Goal: Transaction & Acquisition: Purchase product/service

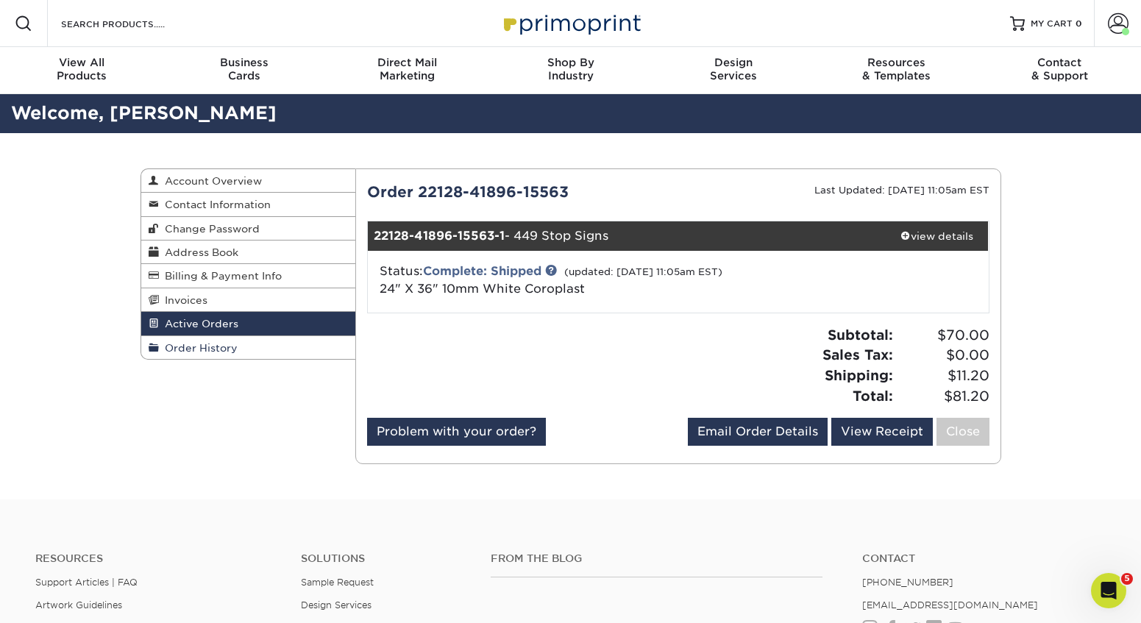
click at [214, 343] on span "Order History" at bounding box center [198, 348] width 79 height 12
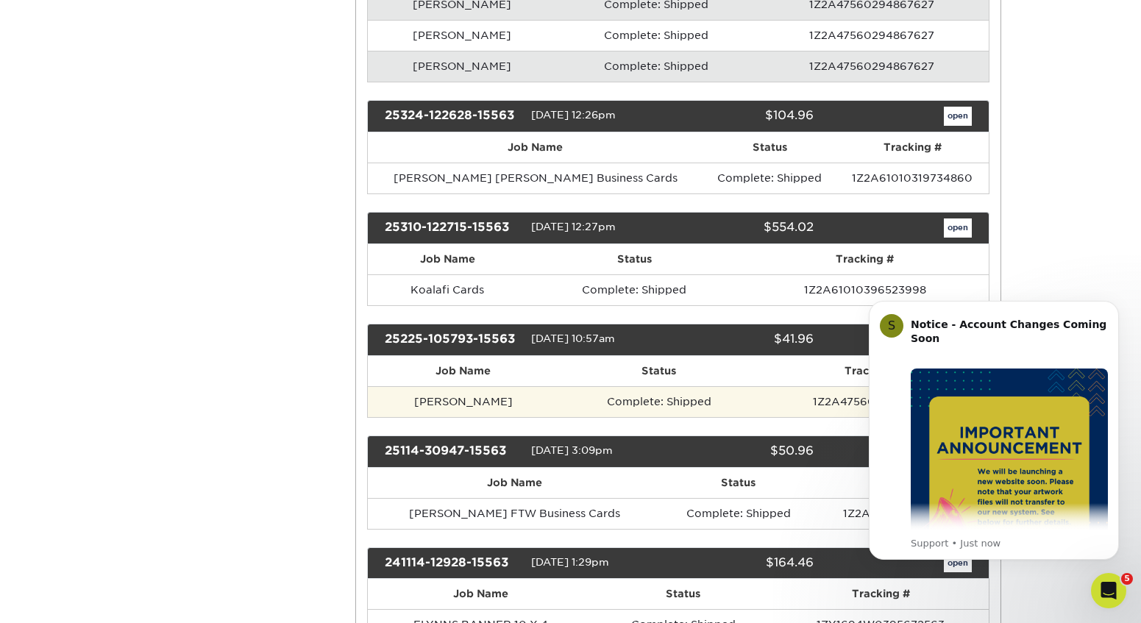
scroll to position [1067, 0]
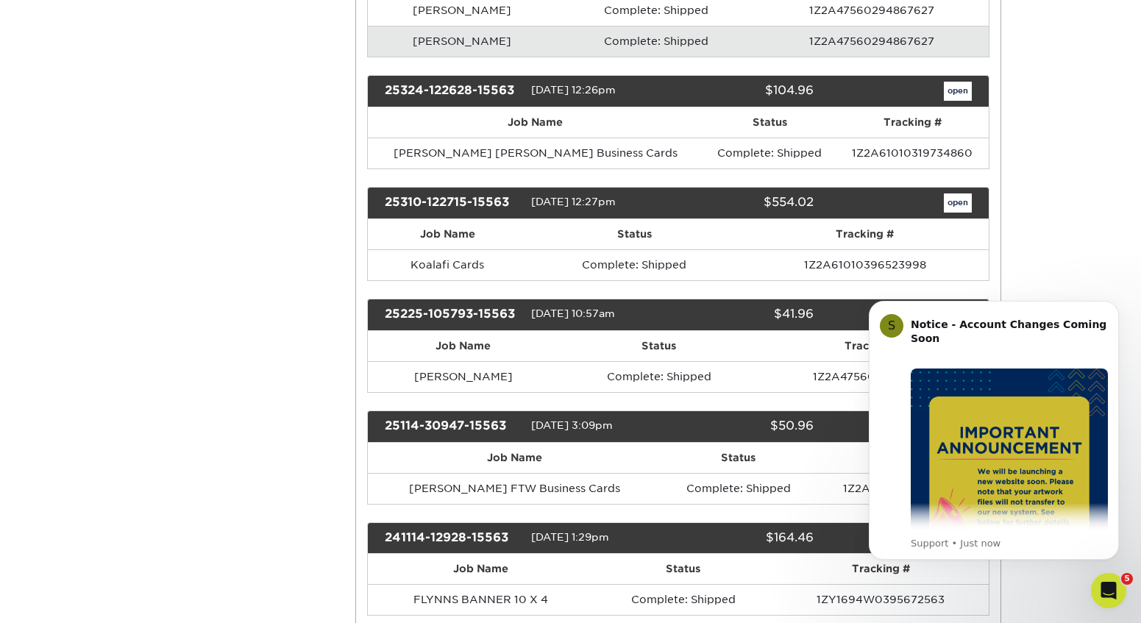
click at [1106, 300] on button "Dismiss notification" at bounding box center [1114, 305] width 19 height 19
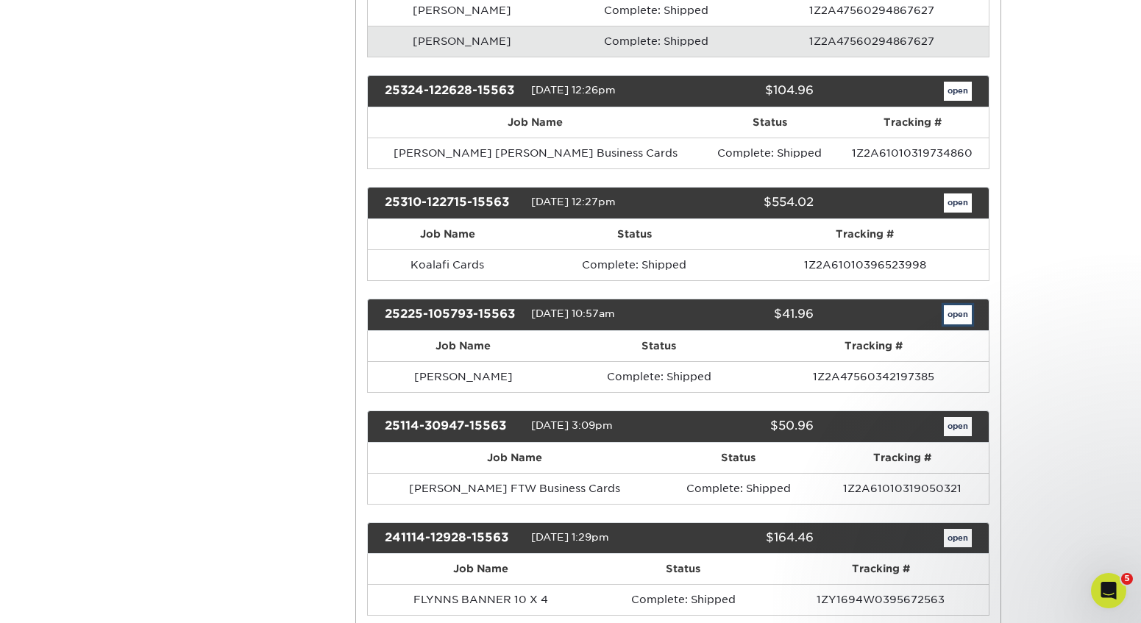
click at [955, 313] on link "open" at bounding box center [958, 314] width 28 height 19
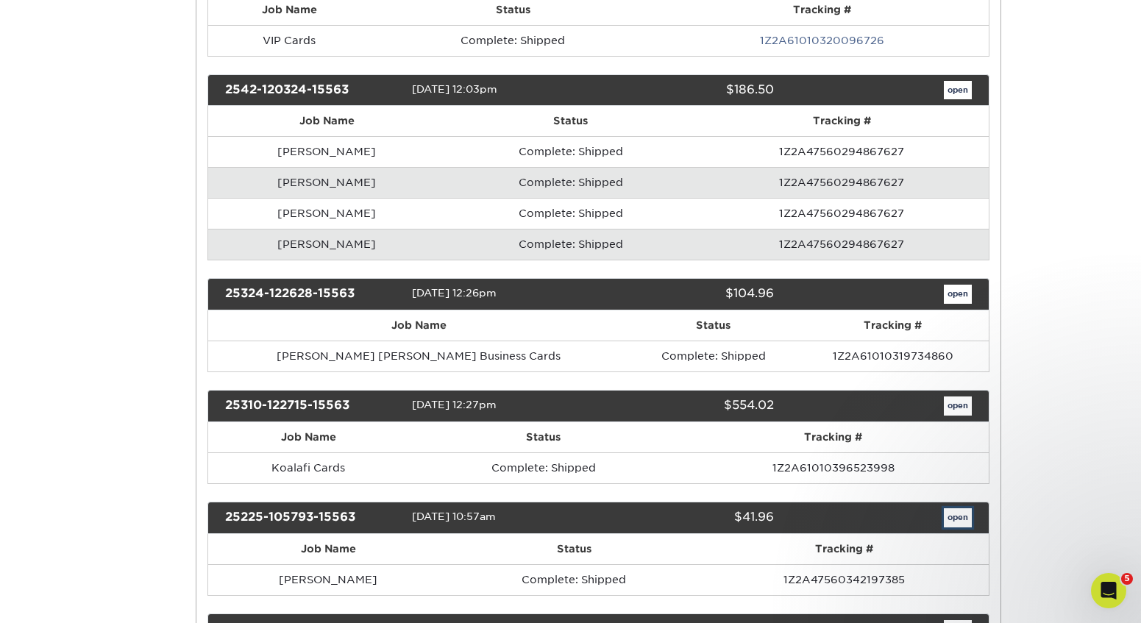
scroll to position [0, 0]
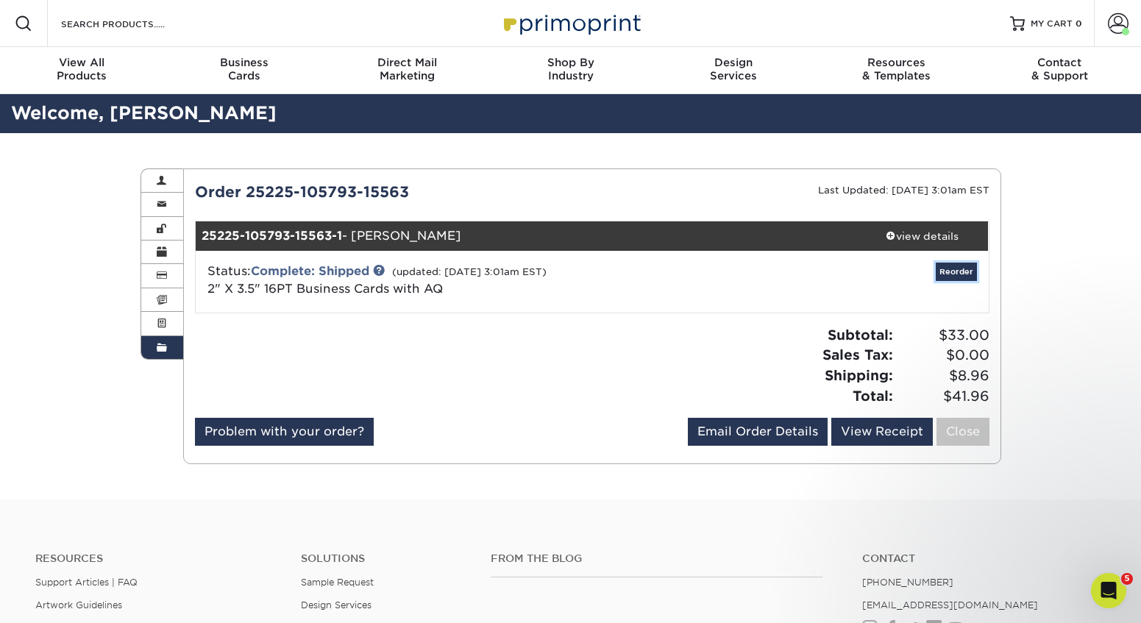
drag, startPoint x: 967, startPoint y: 269, endPoint x: 940, endPoint y: 272, distance: 27.4
click at [967, 269] on link "Reorder" at bounding box center [956, 272] width 41 height 18
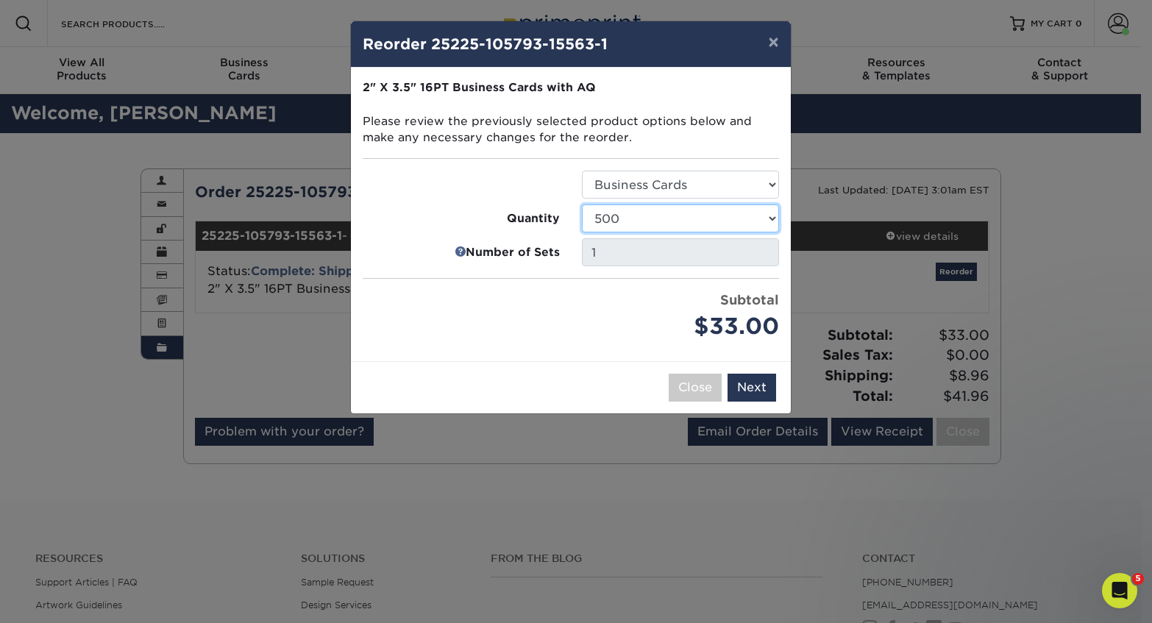
click at [624, 216] on select "500 1000 2500 5000 7500 10000 15000 20000 25000" at bounding box center [680, 218] width 197 height 28
select select "52e3d710-0e8f-4d4d-8560-7d4d8655be69"
click at [582, 204] on select "500 1000 2500 5000 7500 10000 15000 20000 25000" at bounding box center [680, 218] width 197 height 28
click at [760, 383] on button "Next" at bounding box center [751, 388] width 49 height 28
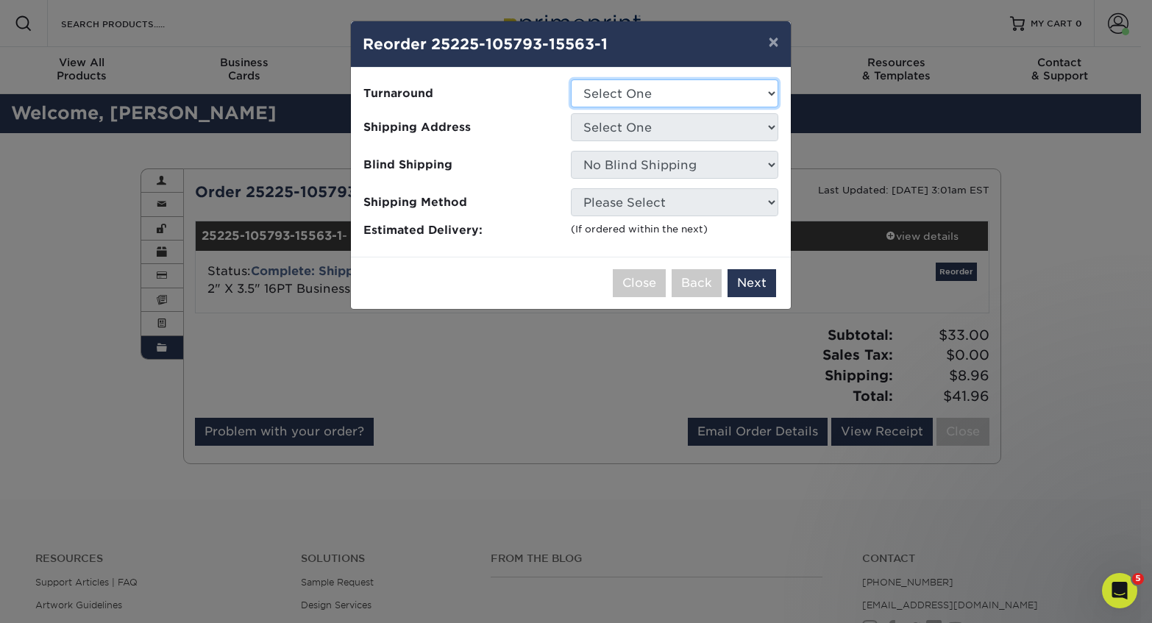
click at [643, 89] on select "Select One 2-4 Business Days 2 Day Next Business Day" at bounding box center [674, 93] width 207 height 28
select select "748479ad-057e-412f-9196-e20c964351b9"
click at [571, 79] on select "Select One 2-4 Business Days 2 Day Next Business Day" at bounding box center [674, 93] width 207 height 28
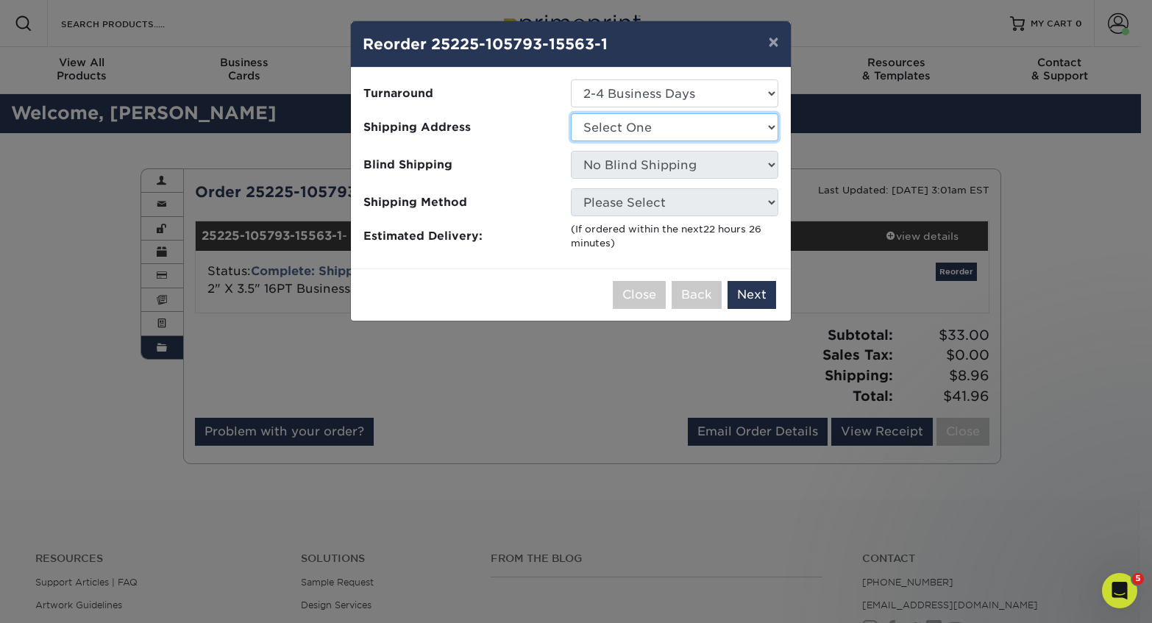
click at [634, 131] on select "Select One #250 MONTROSE #352 Washington #454 YOUNGSTOWN 232 Solon 309 - Now Hi…" at bounding box center [674, 127] width 207 height 28
select select "279289"
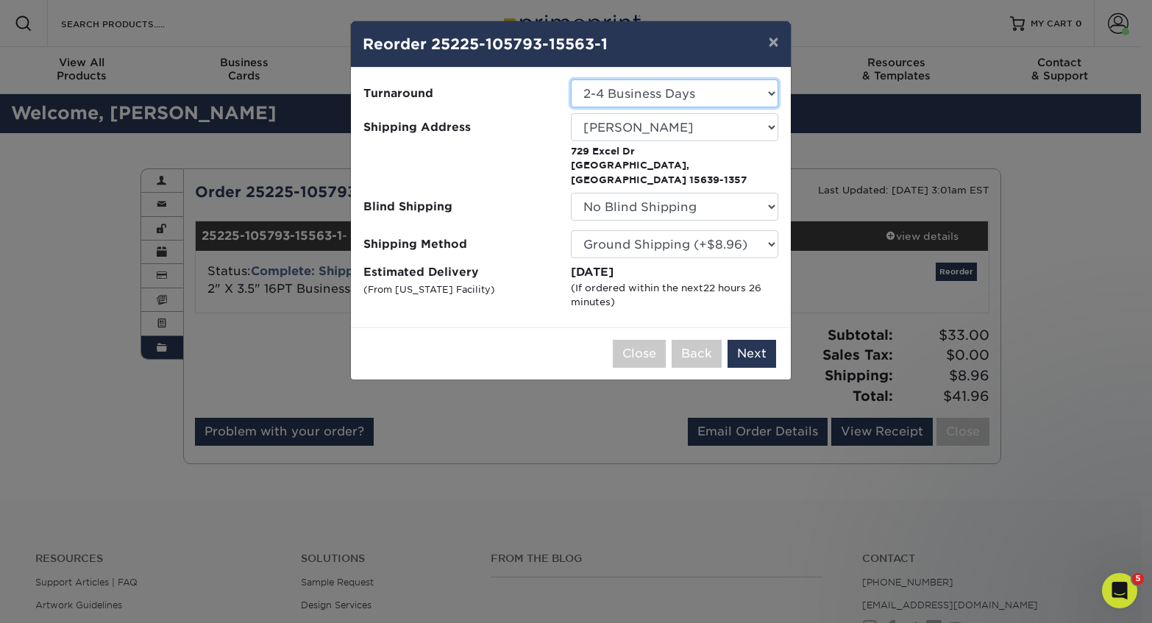
click at [637, 93] on select "Select One 2-4 Business Days 2 Day Next Business Day" at bounding box center [674, 93] width 207 height 28
click at [632, 92] on select "Select One 2-4 Business Days 2 Day Next Business Day" at bounding box center [674, 93] width 207 height 28
select select "068ece6b-6861-4ff1-a298-052d113a799d"
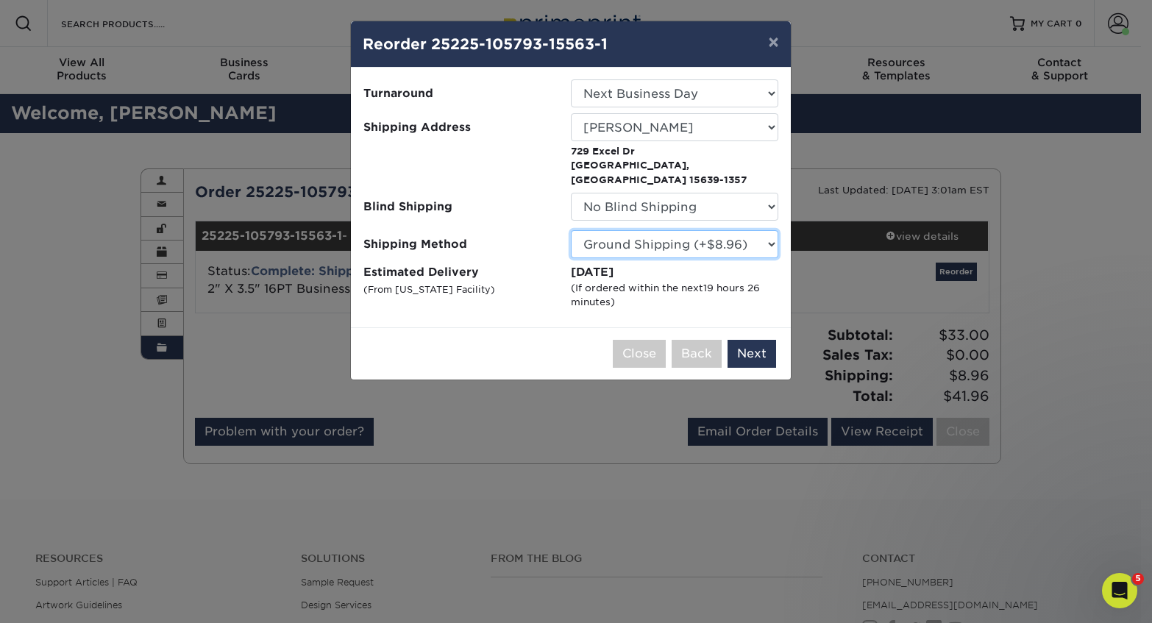
click at [657, 231] on select "Please Select Ground Shipping (+$8.96) 3 Day Shipping Service (+$15.33) 2 Day A…" at bounding box center [674, 244] width 207 height 28
click at [571, 230] on select "Please Select Ground Shipping (+$8.96) 3 Day Shipping Service (+$15.33) 2 Day A…" at bounding box center [674, 244] width 207 height 28
click at [705, 230] on select "Please Select Ground Shipping (+$8.96) 3 Day Shipping Service (+$15.33) 2 Day A…" at bounding box center [674, 244] width 207 height 28
select select "13"
click at [571, 230] on select "Please Select Ground Shipping (+$8.96) 3 Day Shipping Service (+$15.33) 2 Day A…" at bounding box center [674, 244] width 207 height 28
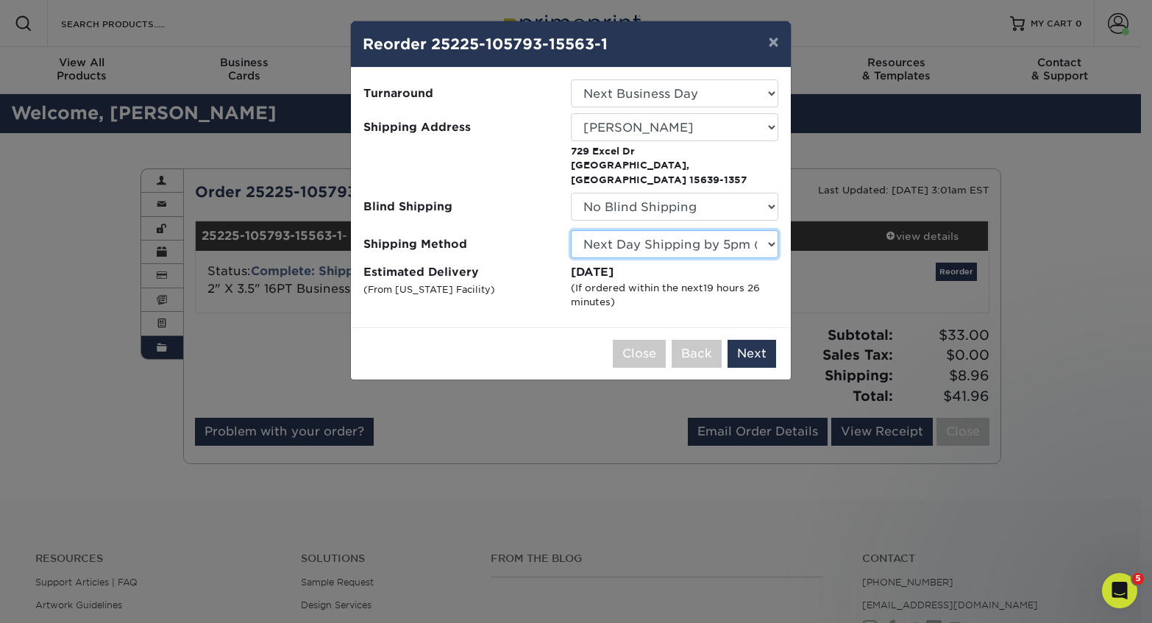
click at [697, 230] on select "Please Select Ground Shipping (+$8.96) 3 Day Shipping Service (+$15.33) 2 Day A…" at bounding box center [674, 244] width 207 height 28
click at [571, 230] on select "Please Select Ground Shipping (+$8.96) 3 Day Shipping Service (+$15.33) 2 Day A…" at bounding box center [674, 244] width 207 height 28
click at [759, 340] on button "Next" at bounding box center [751, 354] width 49 height 28
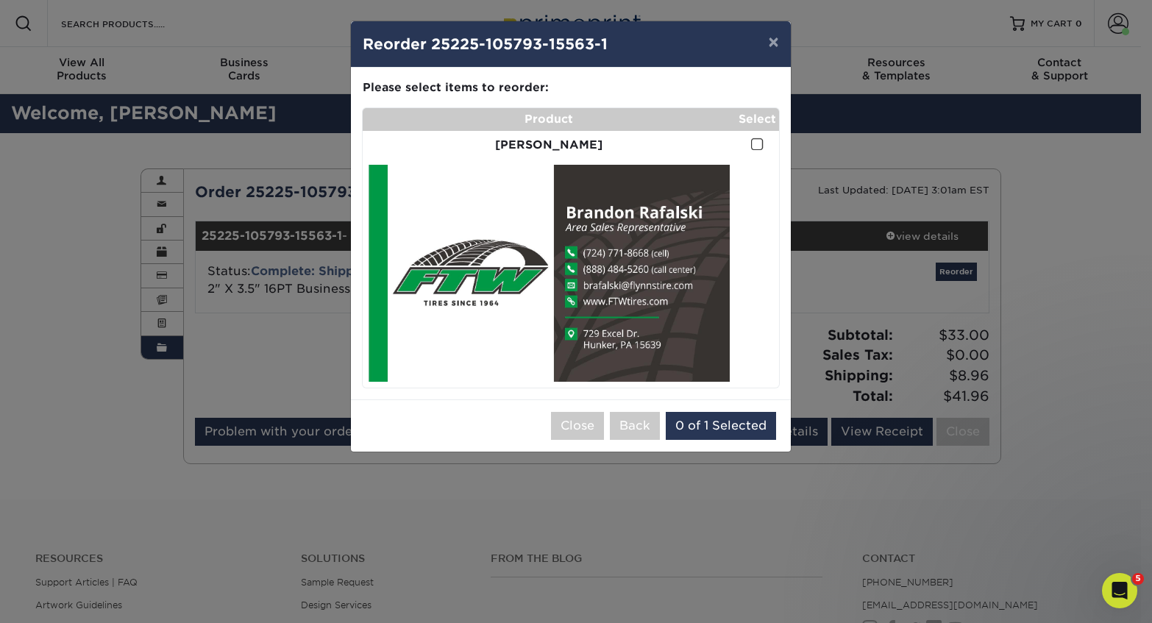
click at [756, 143] on span at bounding box center [757, 145] width 13 height 14
click at [0, 0] on input "checkbox" at bounding box center [0, 0] width 0 height 0
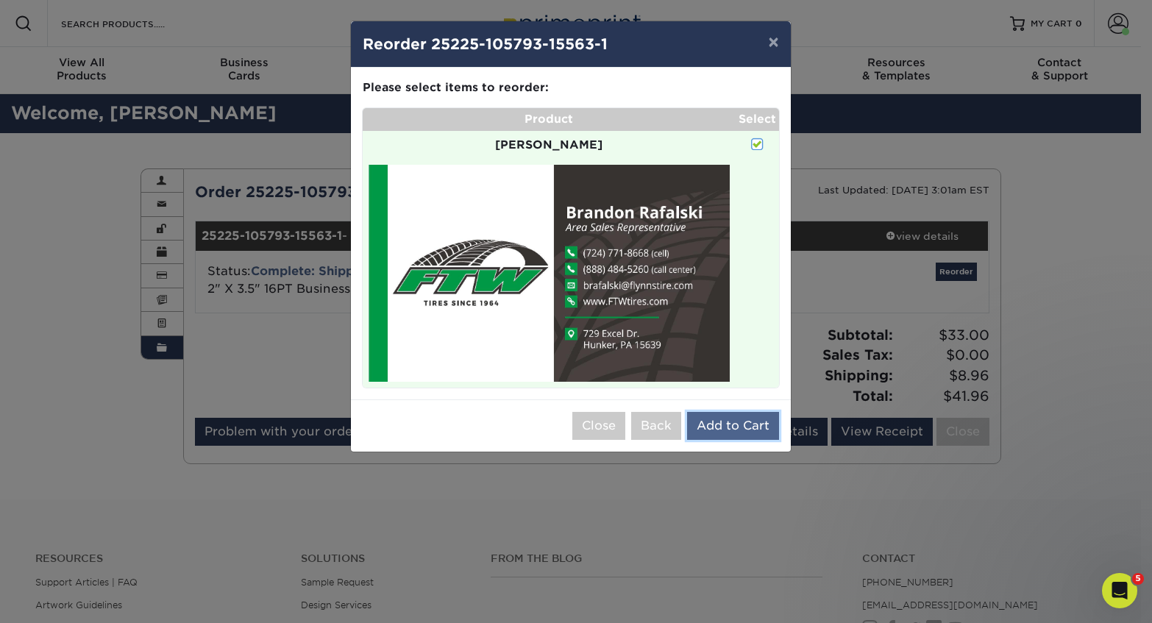
click at [752, 429] on button "Add to Cart" at bounding box center [733, 426] width 92 height 28
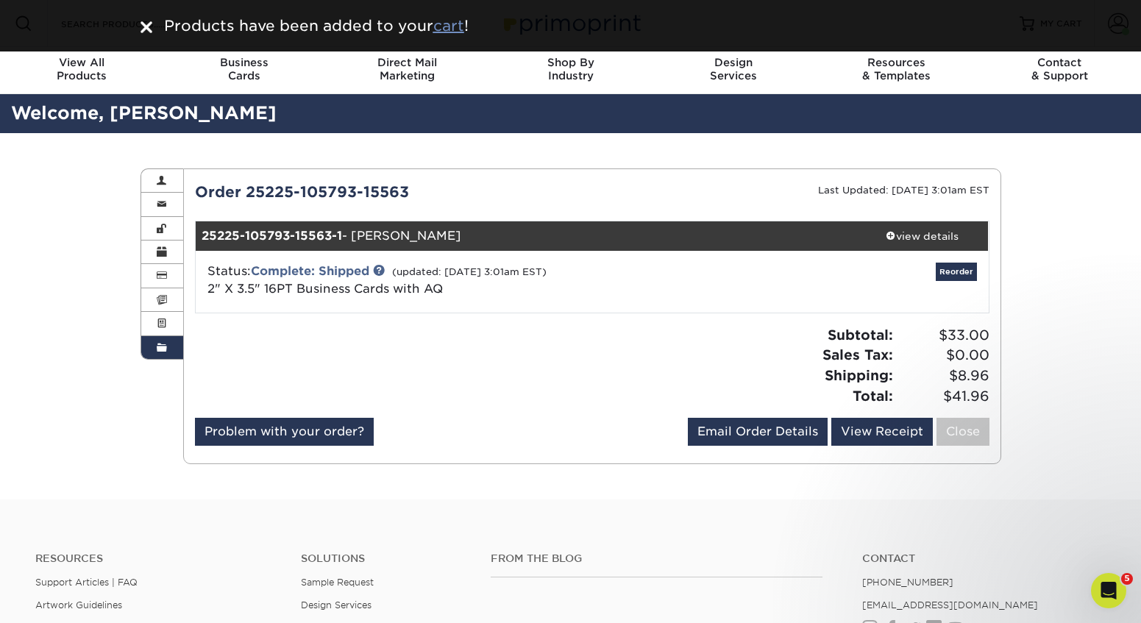
click at [447, 24] on u "cart" at bounding box center [448, 26] width 31 height 18
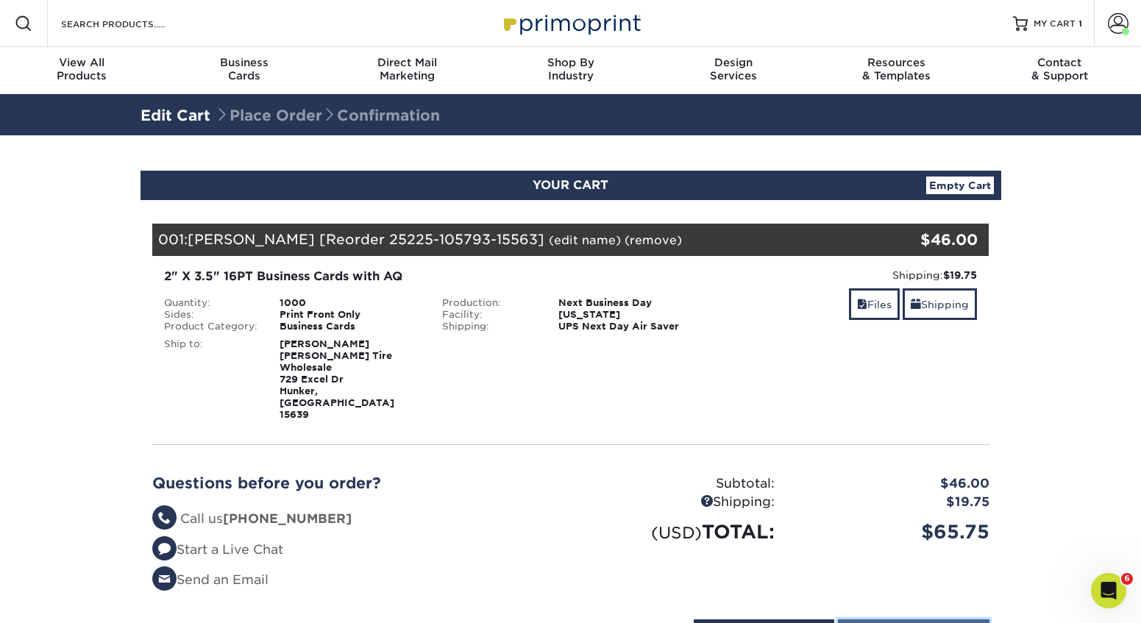
click at [913, 619] on input "Proceed to Checkout" at bounding box center [914, 633] width 152 height 28
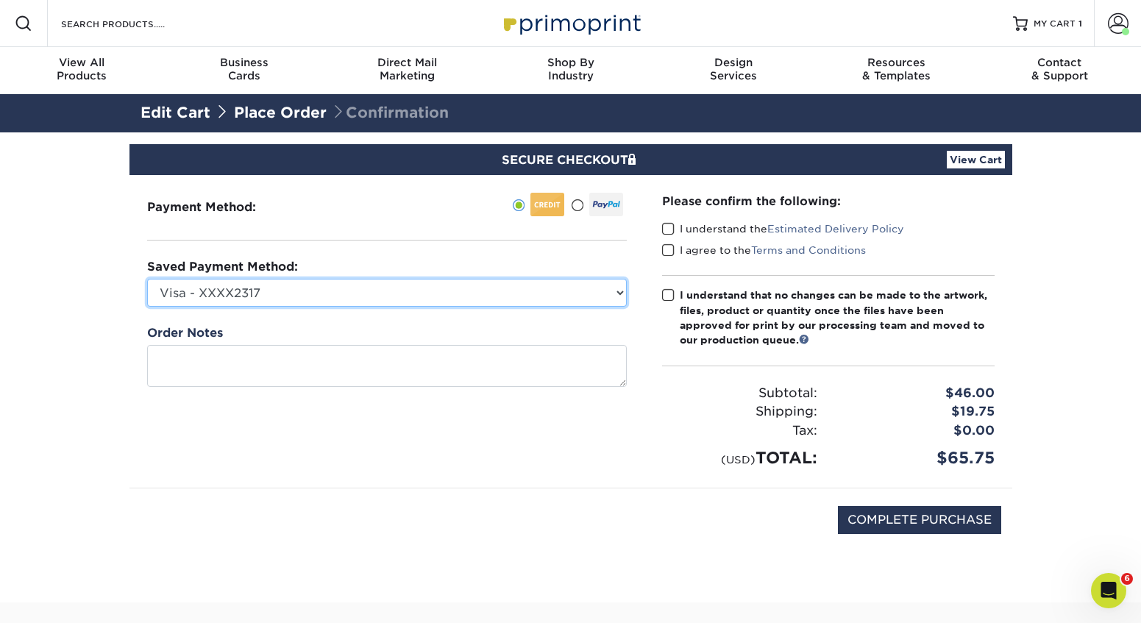
click at [263, 293] on select "Visa - XXXX2317 Visa - XXXX2283 Visa - XXXX7787 Visa - XXXX1300 Visa - XXXX2084…" at bounding box center [387, 293] width 480 height 28
select select "68591"
click at [147, 279] on select "Visa - XXXX2317 Visa - XXXX2283 Visa - XXXX7787 Visa - XXXX1300 Visa - XXXX2084…" at bounding box center [387, 293] width 480 height 28
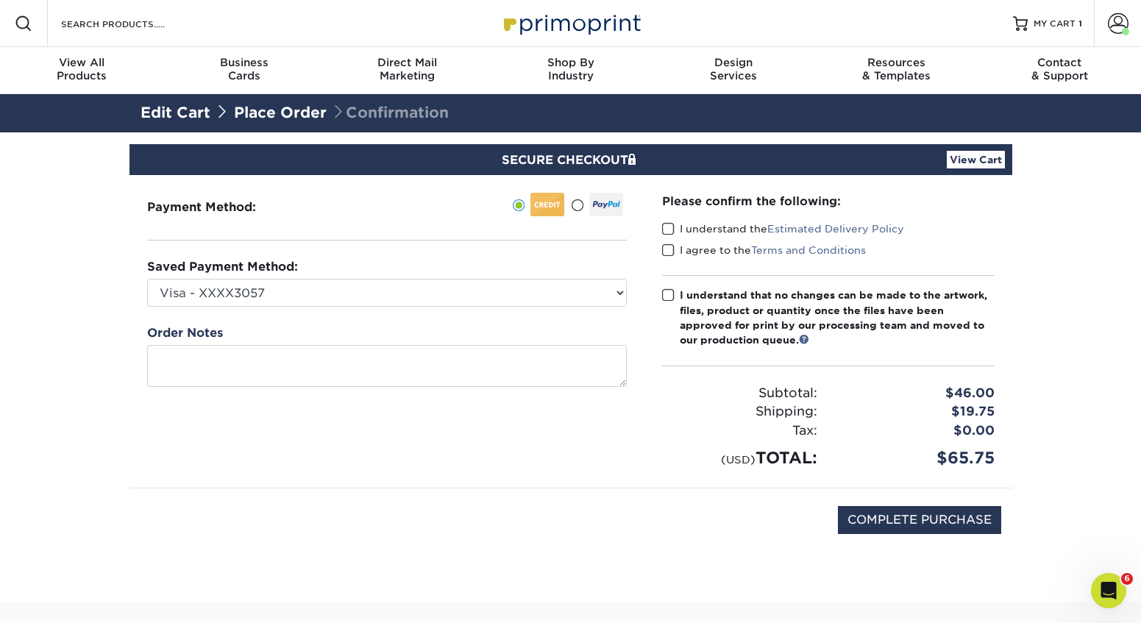
click at [664, 228] on span at bounding box center [668, 229] width 13 height 14
click at [0, 0] on input "I understand the Estimated Delivery Policy" at bounding box center [0, 0] width 0 height 0
click at [666, 250] on span at bounding box center [668, 250] width 13 height 14
click at [0, 0] on input "I agree to the Terms and Conditions" at bounding box center [0, 0] width 0 height 0
click at [669, 295] on span at bounding box center [668, 295] width 13 height 14
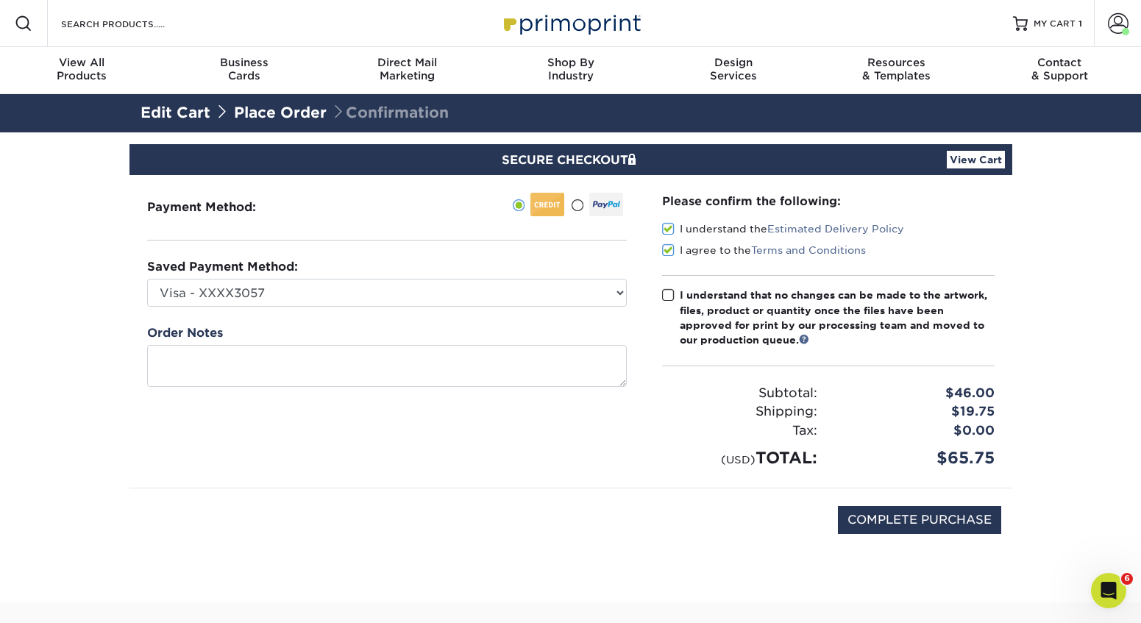
click at [0, 0] on input "I understand that no changes can be made to the artwork, files, product or quan…" at bounding box center [0, 0] width 0 height 0
drag, startPoint x: 919, startPoint y: 524, endPoint x: 909, endPoint y: 521, distance: 9.8
click at [919, 523] on input "COMPLETE PURCHASE" at bounding box center [919, 520] width 163 height 28
type input "PROCESSING, PLEASE WAIT..."
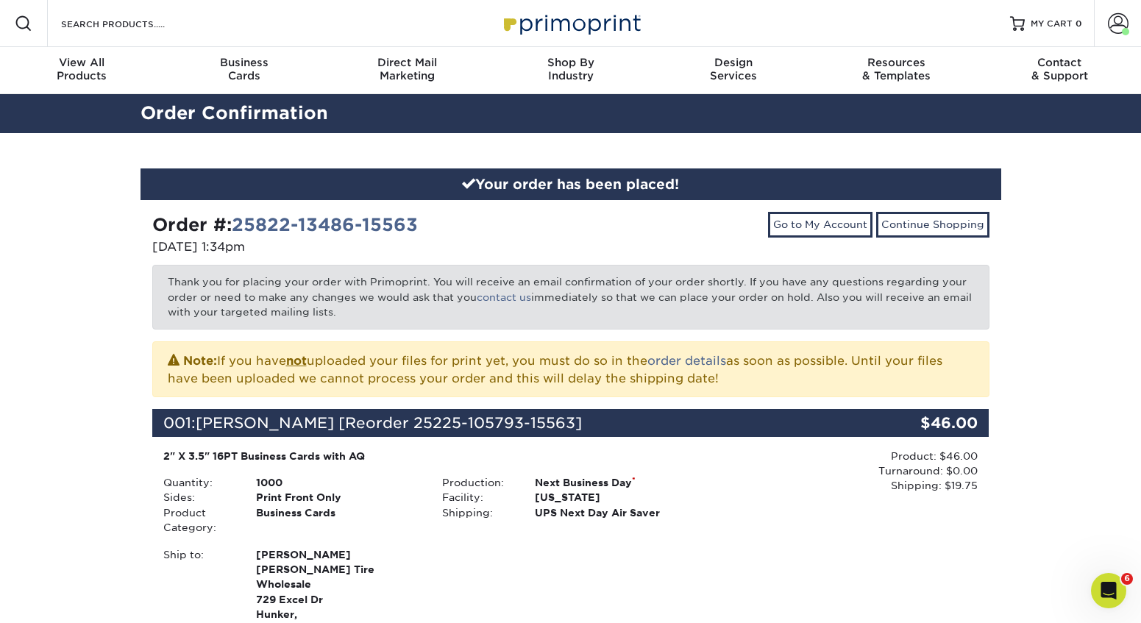
click at [860, 551] on div "Product: $46.00 Turnaround: $0.00 Shipping: $19.75 Discount: - $0.00" at bounding box center [849, 544] width 279 height 191
